Goal: Check status: Check status

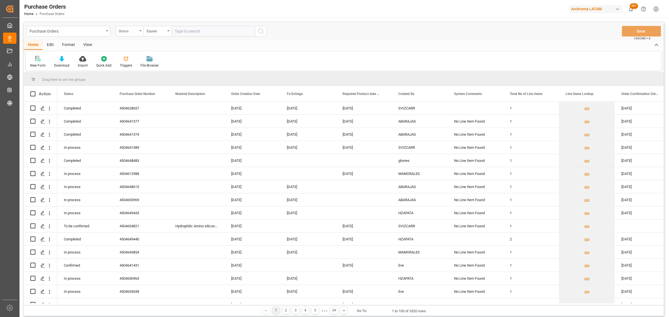
click at [125, 28] on div "Status" at bounding box center [128, 30] width 19 height 6
click at [150, 70] on div "Purchase Order Number" at bounding box center [157, 69] width 83 height 12
click at [155, 30] on div "Equals" at bounding box center [156, 30] width 19 height 6
click at [171, 67] on div "Fuzzy search" at bounding box center [185, 69] width 83 height 12
click at [184, 33] on input "text" at bounding box center [213, 31] width 84 height 11
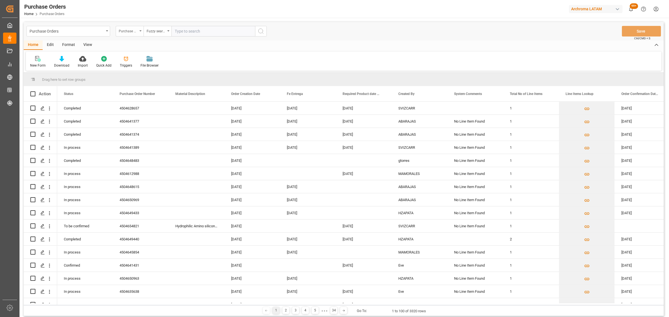
click at [125, 34] on div "Purchase Order Number" at bounding box center [130, 31] width 28 height 11
click at [164, 32] on div "Fuzzy search" at bounding box center [156, 30] width 19 height 6
drag, startPoint x: 166, startPoint y: 67, endPoint x: 165, endPoint y: 33, distance: 34.5
click at [166, 67] on div "Fuzzy search" at bounding box center [185, 69] width 83 height 12
click at [201, 33] on input "text" at bounding box center [213, 31] width 84 height 11
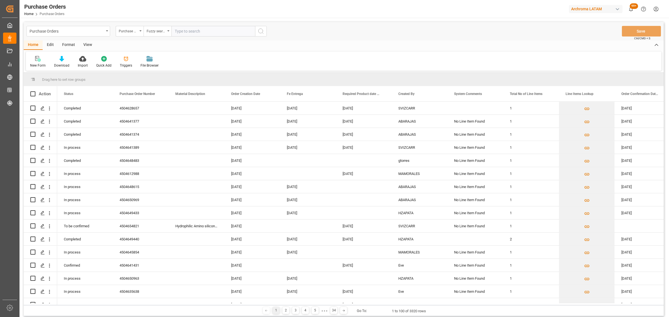
click at [181, 31] on input "text" at bounding box center [213, 31] width 84 height 11
paste input "4504628137"
type input "4504628137"
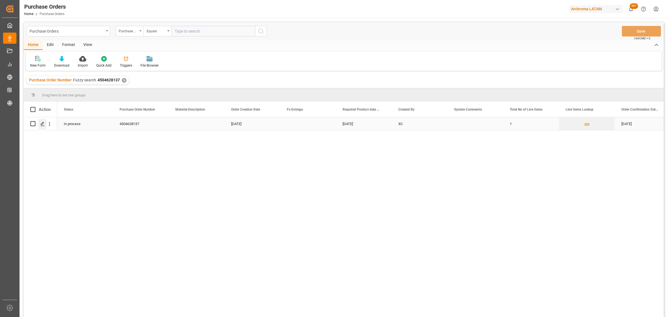
click at [38, 125] on div "Press SPACE to select this row." at bounding box center [42, 124] width 8 height 10
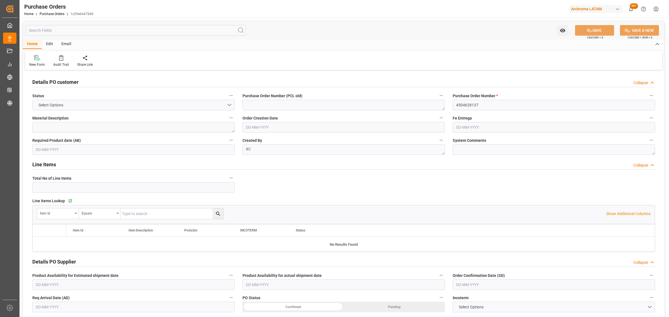
type input "1"
type input "[DATE]"
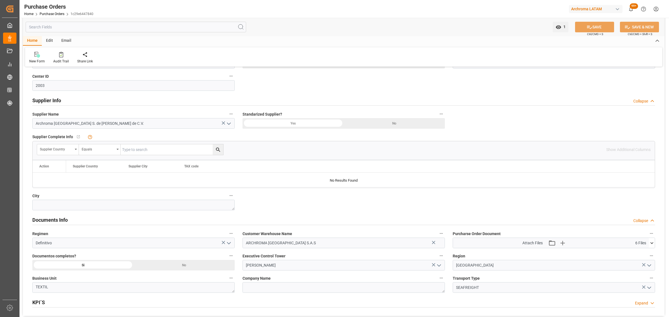
scroll to position [279, 0]
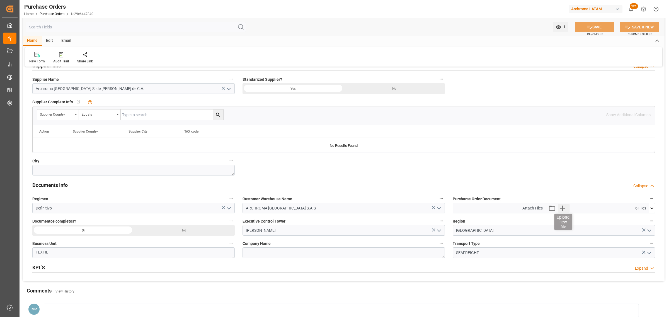
click at [565, 209] on icon "button" at bounding box center [562, 208] width 9 height 9
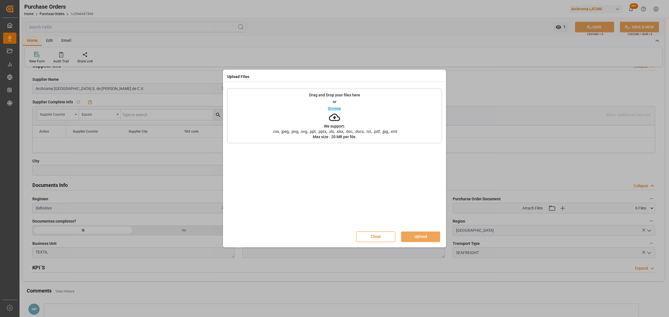
drag, startPoint x: 381, startPoint y: 235, endPoint x: 388, endPoint y: 233, distance: 7.3
click at [384, 233] on button "Close" at bounding box center [375, 236] width 39 height 11
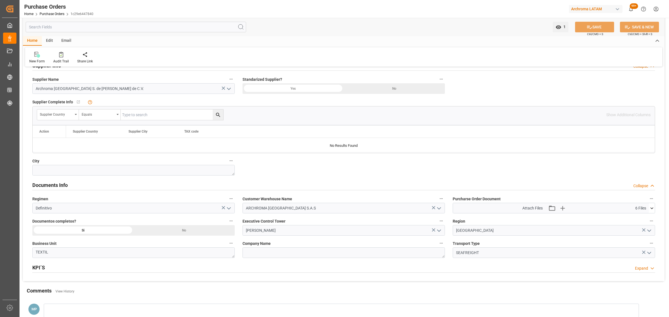
click at [651, 209] on icon at bounding box center [651, 208] width 3 height 2
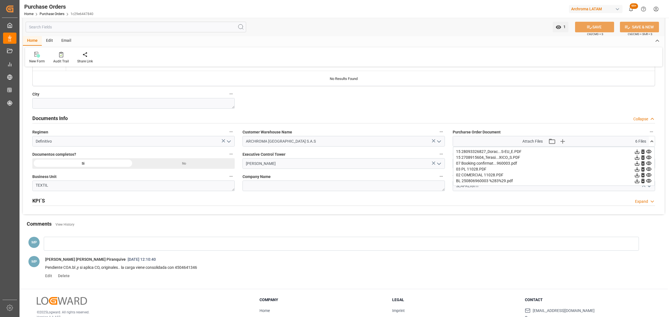
scroll to position [348, 0]
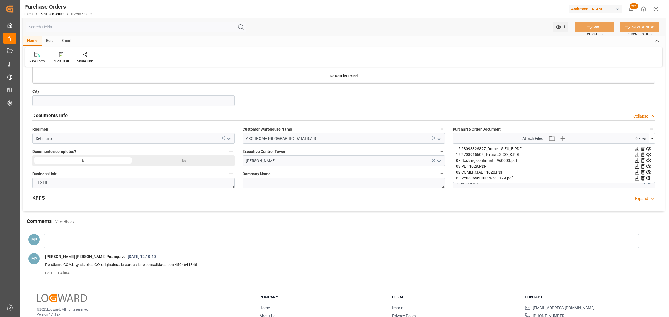
click at [648, 148] on icon at bounding box center [648, 149] width 6 height 6
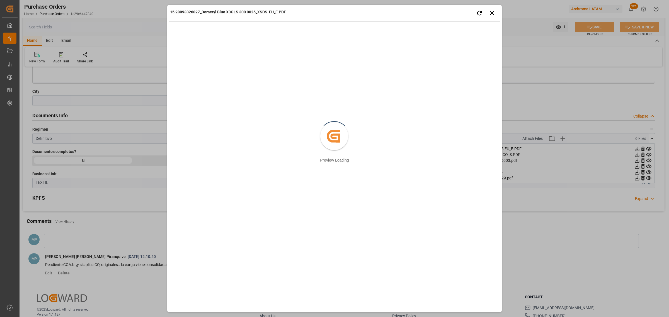
click at [575, 222] on div "15 28093326827_Doracryl Blue X3GLS 300 0025_XSDS-EU_E.PDF Retry Close preview C…" at bounding box center [334, 158] width 669 height 317
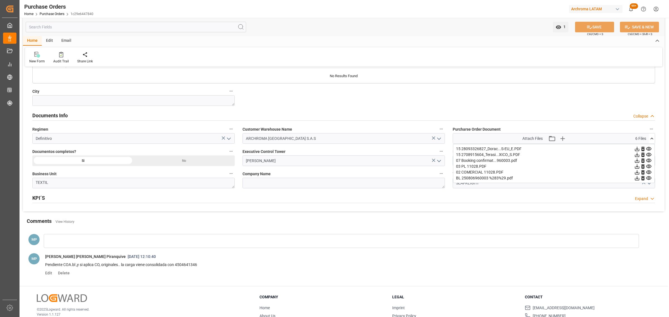
click at [645, 156] on icon at bounding box center [648, 155] width 6 height 6
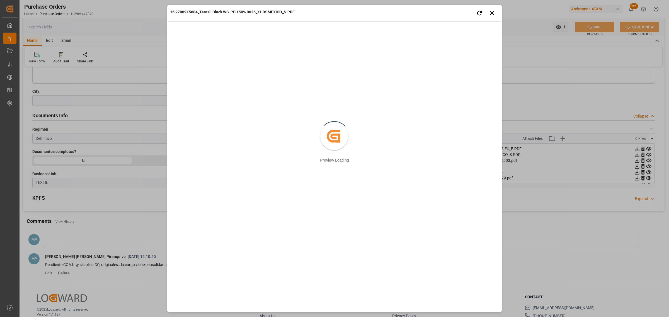
click at [635, 169] on div "15 2708915604_Terasil Black WS-PD 150% 0025_XHDSMEXICO_S.PDF Retry Close previe…" at bounding box center [334, 158] width 669 height 317
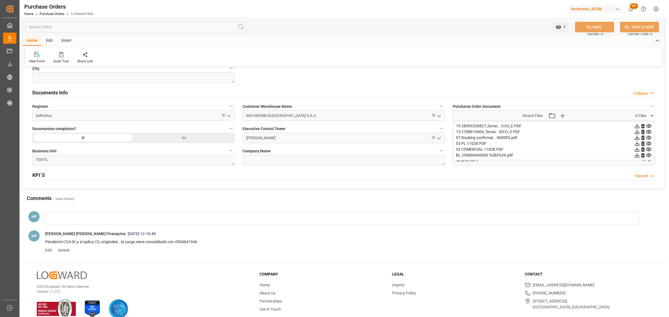
scroll to position [381, 0]
